Goal: Book appointment/travel/reservation

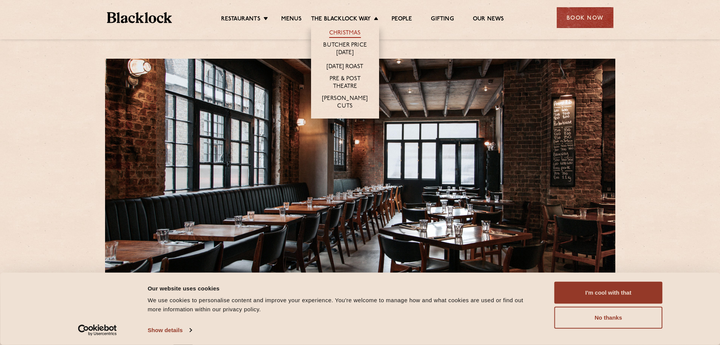
click at [351, 31] on link "Christmas" at bounding box center [345, 33] width 32 height 8
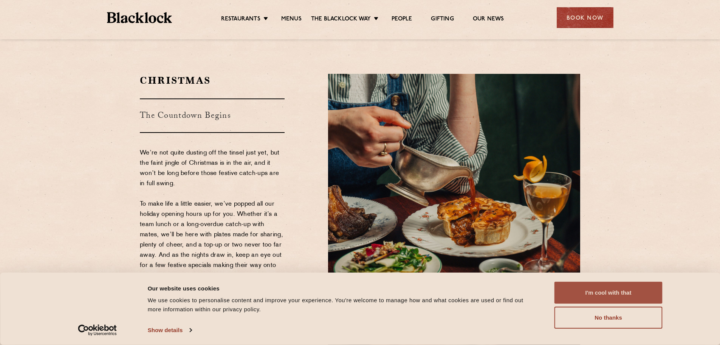
click at [587, 291] on button "I'm cool with that" at bounding box center [609, 292] width 108 height 22
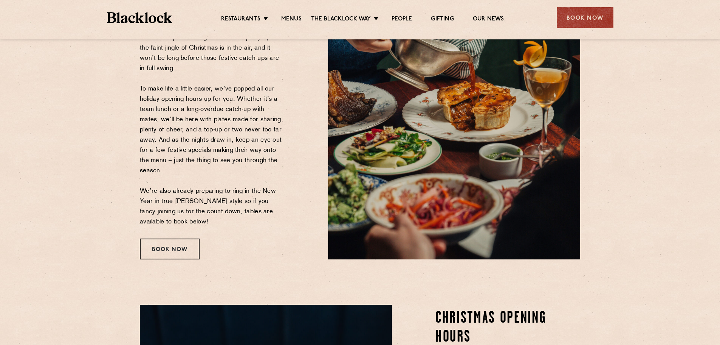
scroll to position [113, 0]
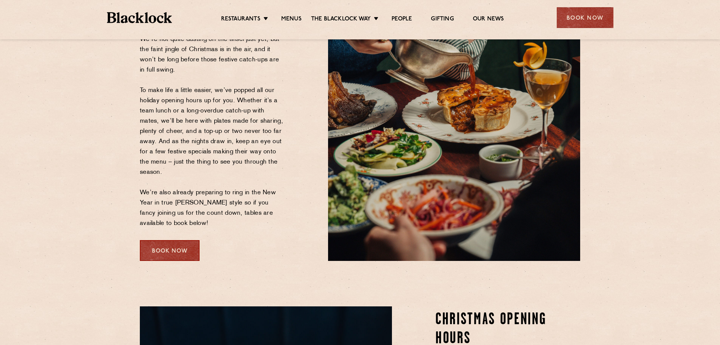
click at [179, 246] on div "Book Now" at bounding box center [170, 250] width 60 height 21
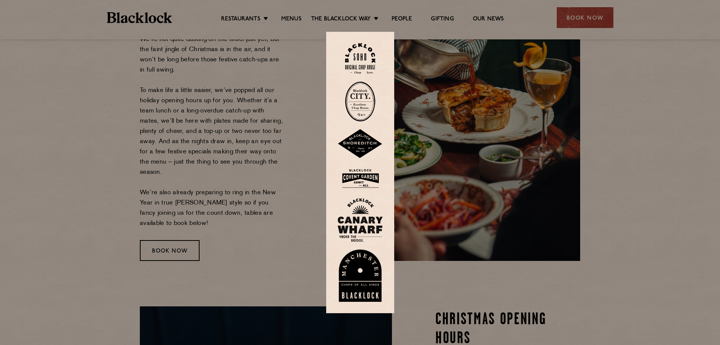
click at [363, 104] on img at bounding box center [360, 101] width 30 height 40
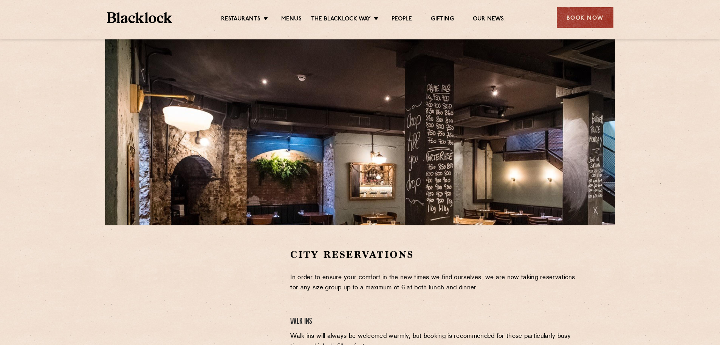
scroll to position [38, 0]
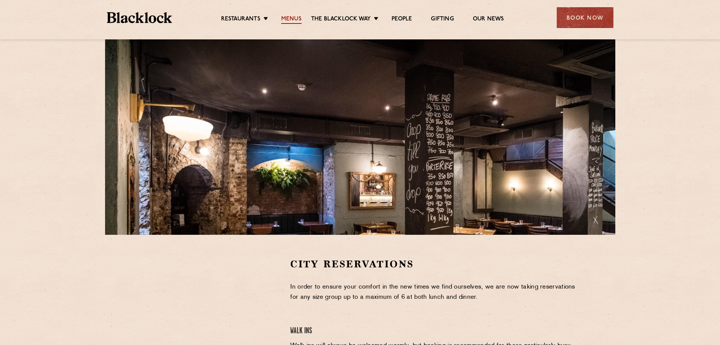
click at [294, 20] on link "Menus" at bounding box center [291, 20] width 20 height 8
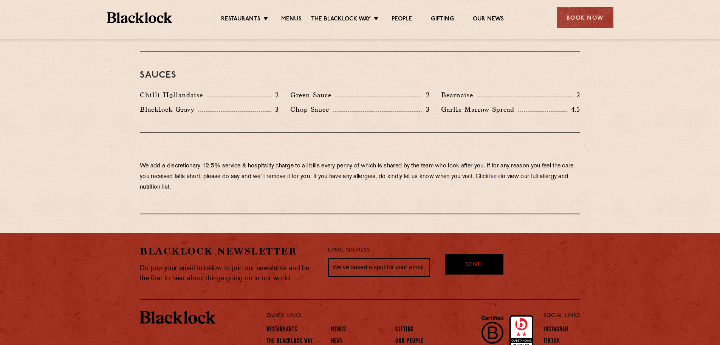
scroll to position [1211, 0]
